Goal: Information Seeking & Learning: Learn about a topic

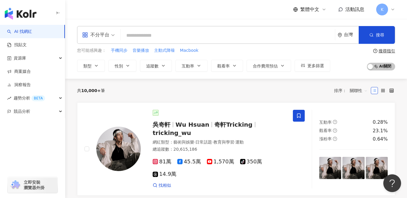
click at [180, 26] on div "不分平台 台灣 搜尋" at bounding box center [236, 35] width 318 height 18
click at [183, 33] on input "search" at bounding box center [227, 35] width 209 height 11
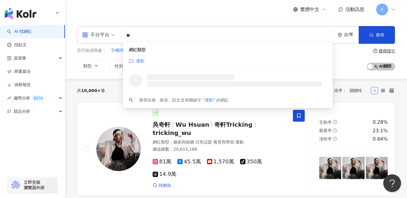
click at [103, 34] on div "不分平台" at bounding box center [95, 34] width 27 height 9
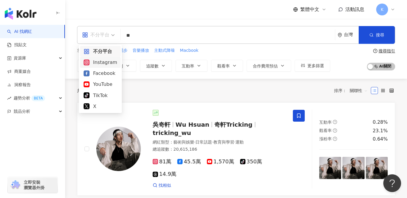
click at [105, 64] on div "Instagram" at bounding box center [100, 62] width 33 height 7
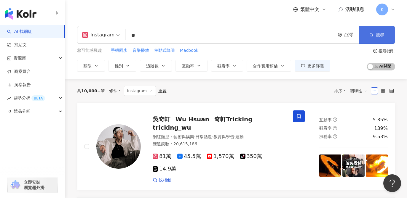
click at [383, 36] on span "搜尋" at bounding box center [379, 35] width 8 height 5
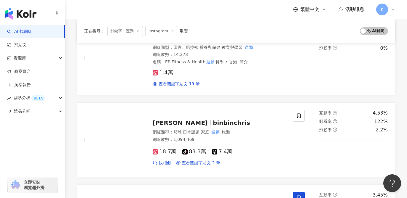
scroll to position [999, 0]
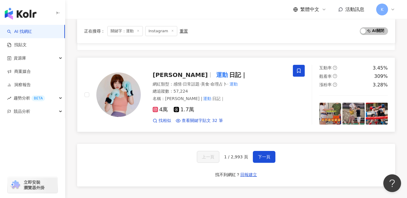
click at [229, 71] on span "日記｜" at bounding box center [238, 74] width 18 height 7
click at [263, 155] on span "下一頁" at bounding box center [264, 157] width 12 height 5
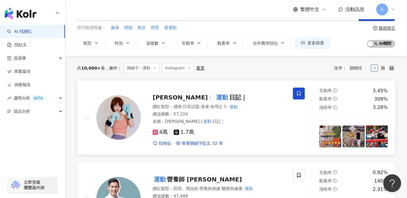
scroll to position [0, 0]
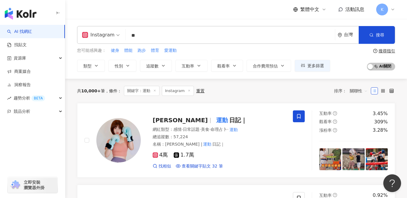
click at [171, 34] on input "**" at bounding box center [230, 35] width 204 height 11
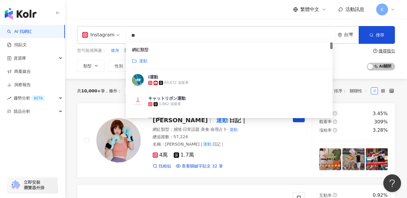
type input "*"
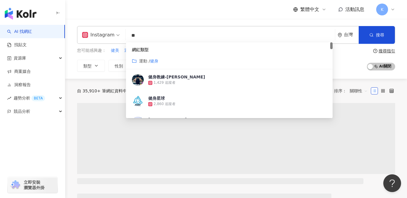
click at [145, 61] on span "運動 /" at bounding box center [144, 61] width 11 height 5
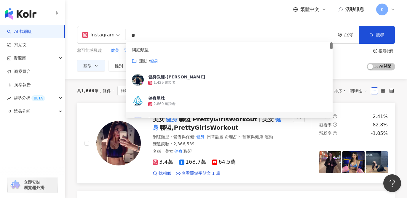
click at [290, 150] on div "美女 健身 聯盟 PrettyGirlsWorkout 美女 健身 聯盟,PrettyGirlsWorkout 網紅類型 ： 營養與保健 · 健身 · 日常話…" at bounding box center [188, 143] width 208 height 66
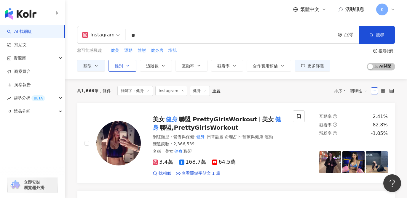
click at [129, 68] on button "性別" at bounding box center [122, 66] width 28 height 12
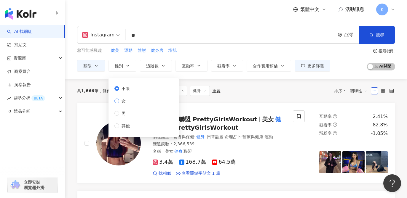
click at [124, 101] on span "女" at bounding box center [123, 101] width 9 height 7
click at [263, 99] on div "共 1,866 筆 條件 ： 關鍵字：[PERSON_NAME] Instagram 健身 重置 排序： 關聯性" at bounding box center [236, 91] width 318 height 24
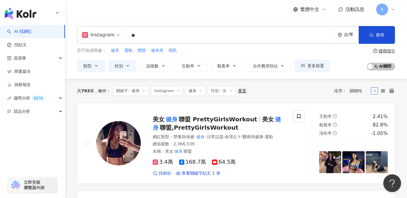
click at [176, 39] on input "**" at bounding box center [230, 35] width 204 height 11
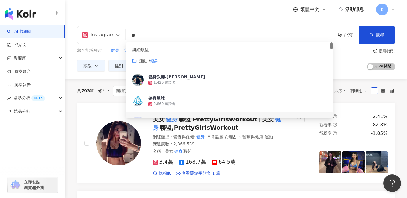
type input "*"
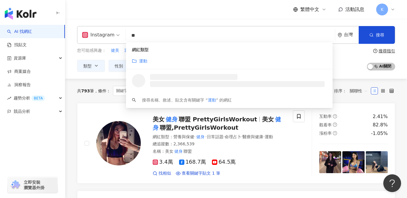
click at [148, 60] on div "運動" at bounding box center [229, 61] width 195 height 7
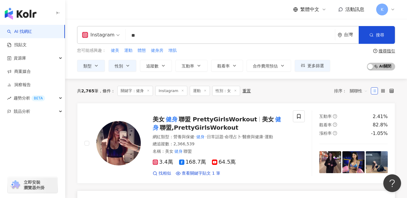
type input "**"
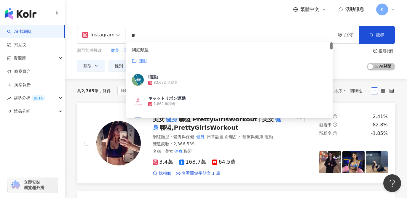
scroll to position [12, 0]
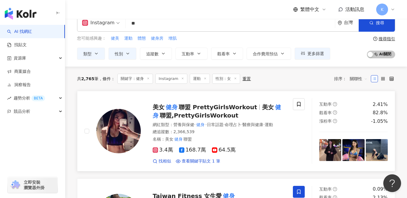
click at [280, 152] on div "3.4萬 168.7萬 64.5萬" at bounding box center [218, 150] width 133 height 7
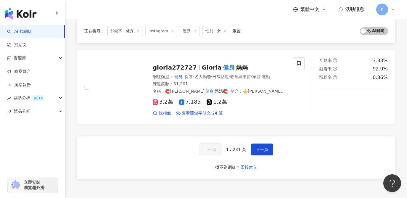
scroll to position [1004, 0]
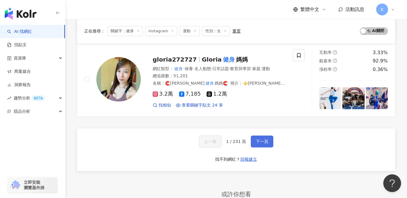
click at [267, 139] on span "下一頁" at bounding box center [262, 141] width 12 height 5
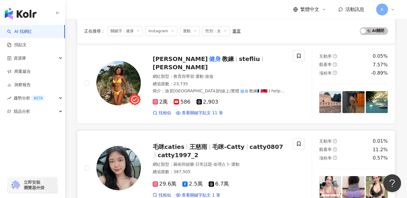
scroll to position [951, 0]
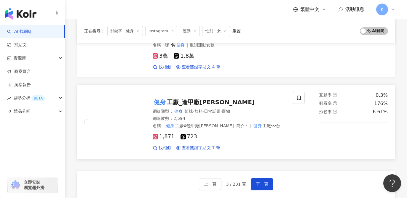
scroll to position [959, 0]
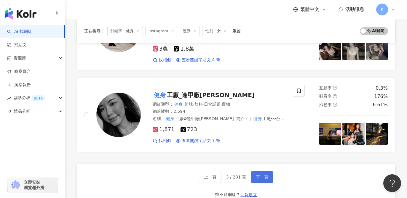
click at [264, 175] on span "下一頁" at bounding box center [262, 177] width 12 height 5
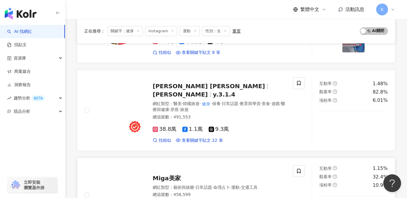
scroll to position [3, 0]
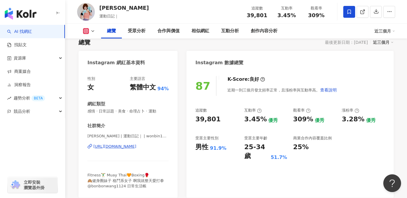
scroll to position [54, 0]
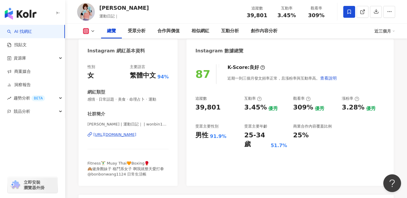
click at [136, 135] on div "https://www.instagram.com/wonbin1124/" at bounding box center [114, 134] width 43 height 5
